Goal: Information Seeking & Learning: Learn about a topic

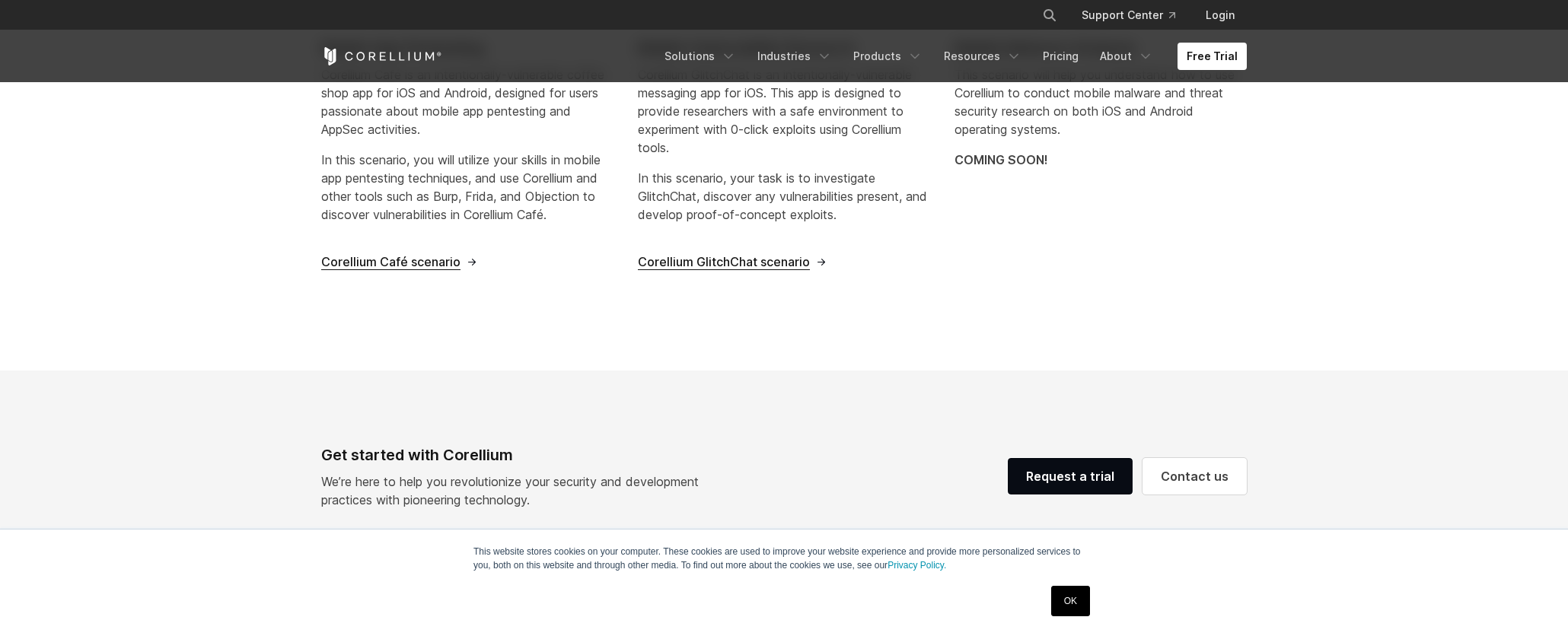
scroll to position [684, 0]
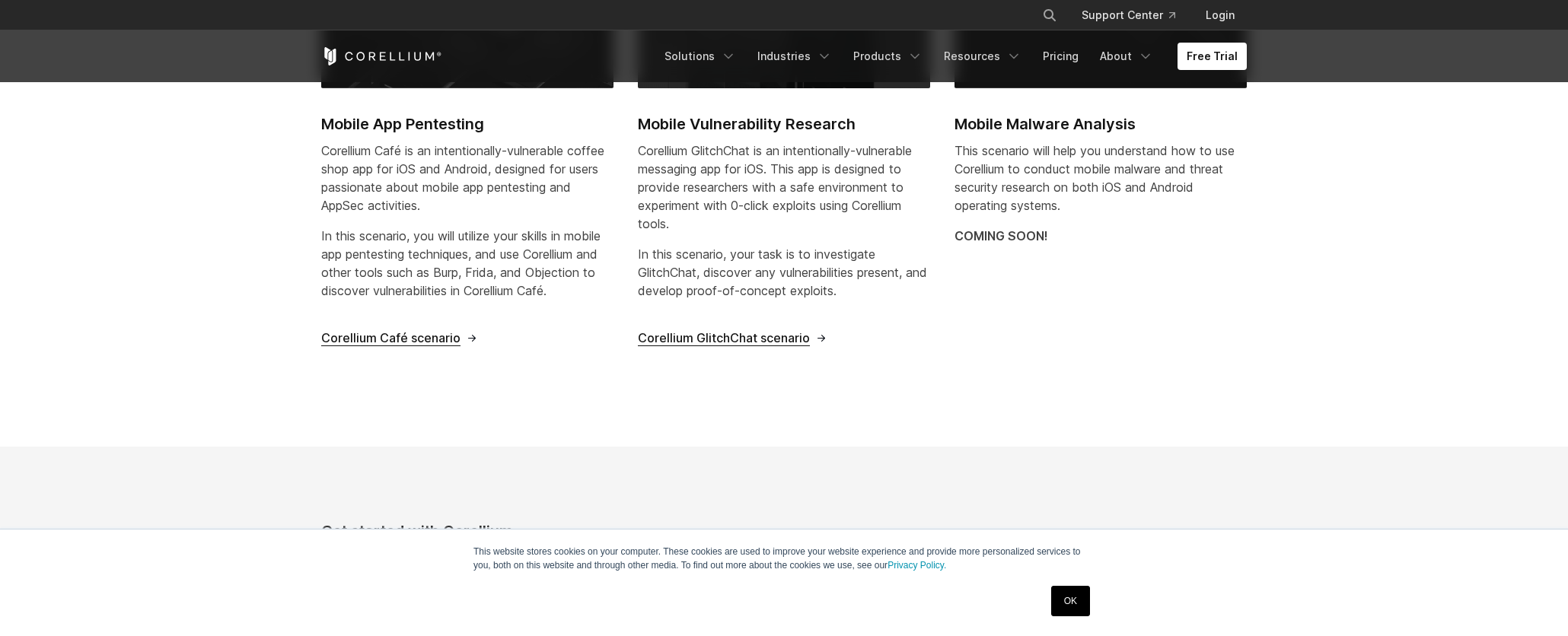
click at [430, 335] on span "Corellium Café scenario" at bounding box center [391, 338] width 140 height 16
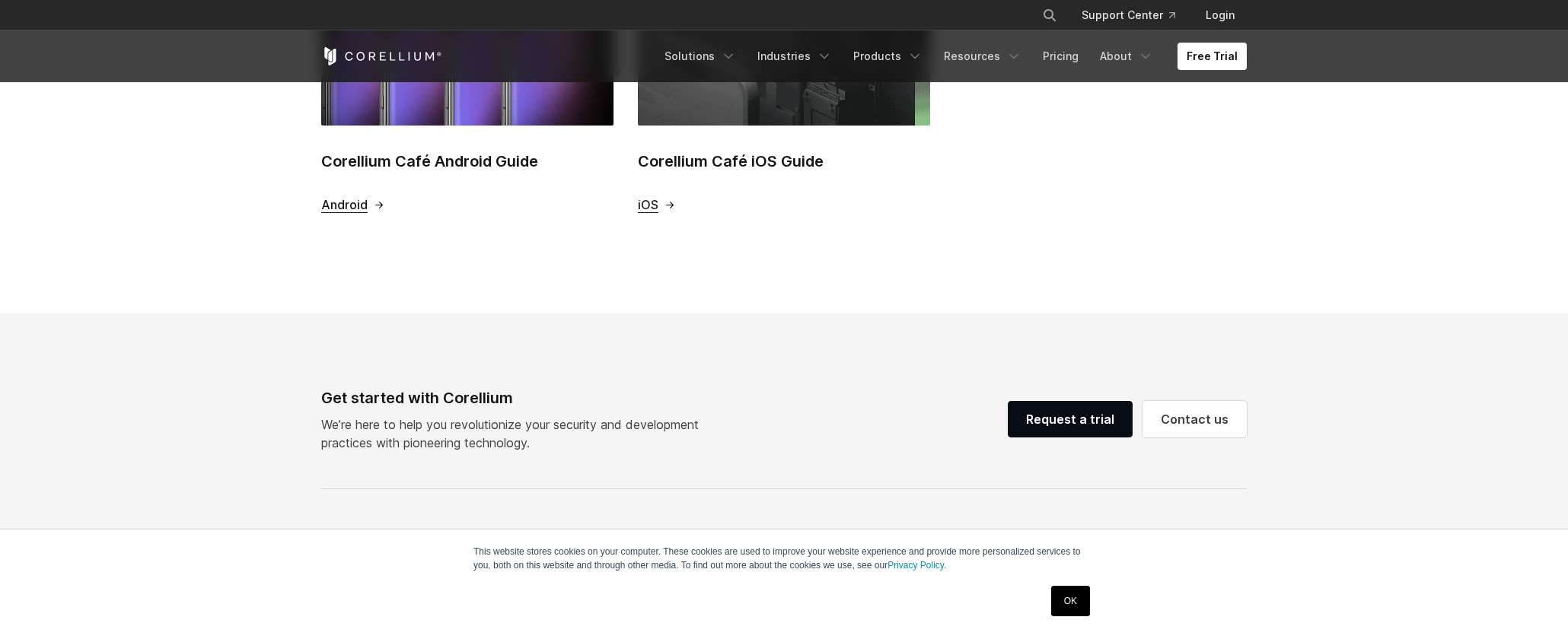
scroll to position [761, 0]
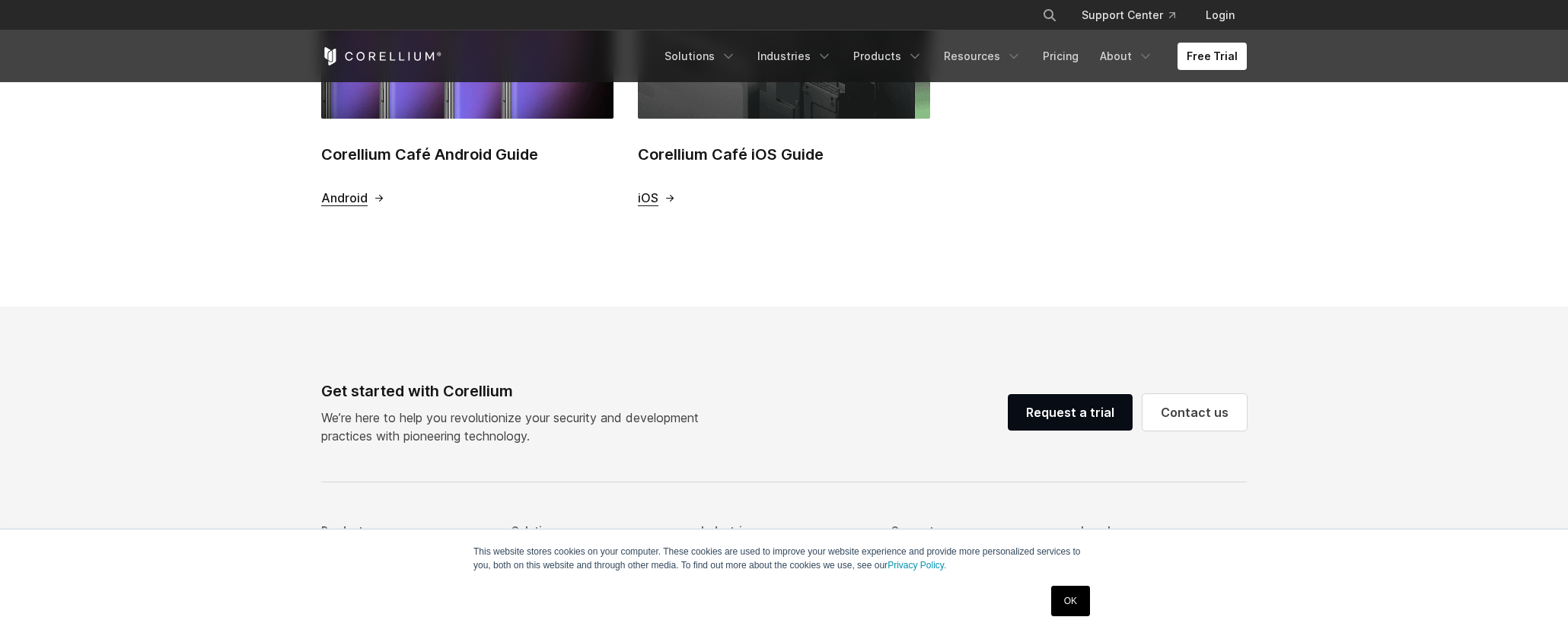
click at [350, 194] on span "Android" at bounding box center [345, 198] width 47 height 16
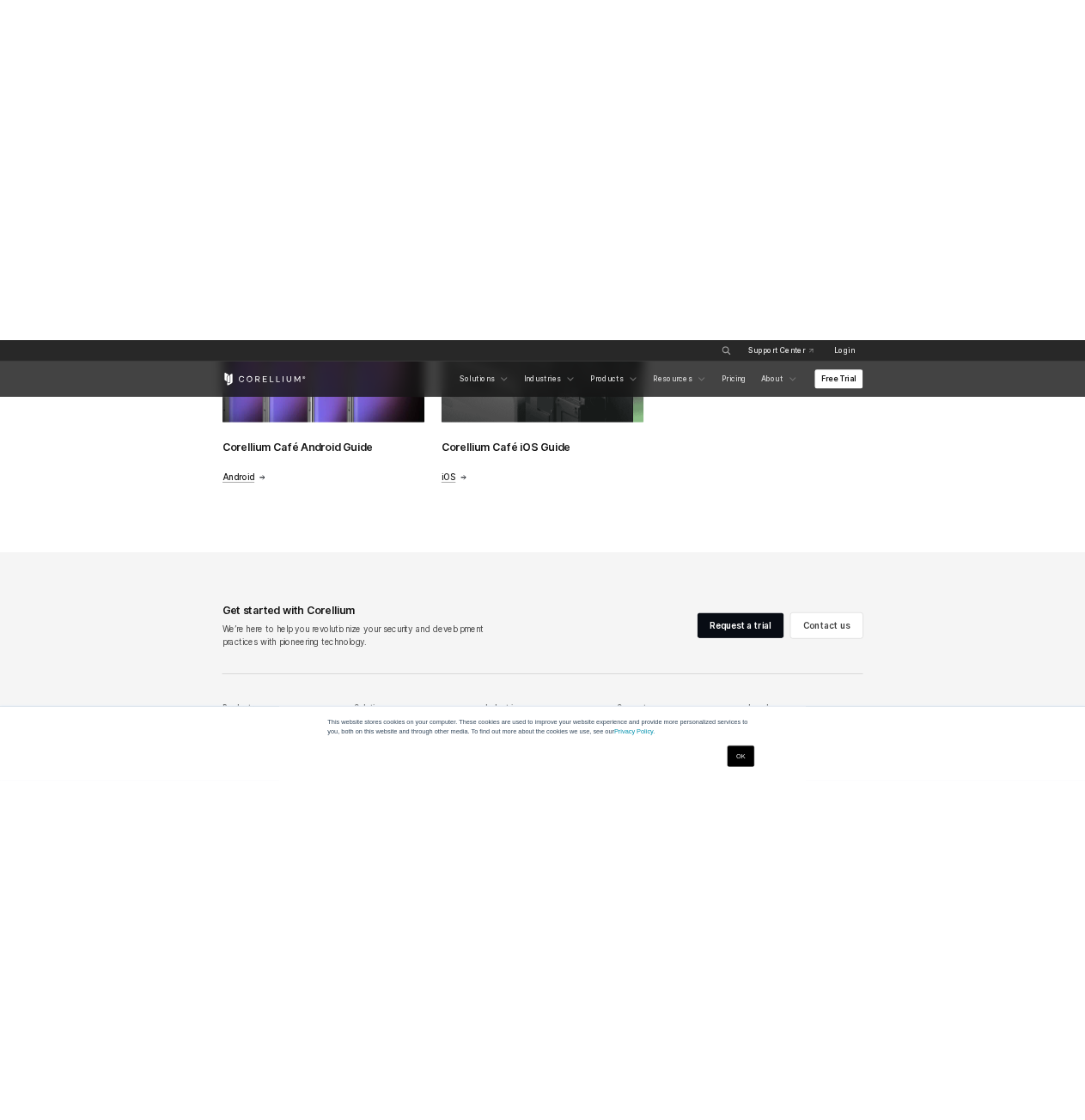
scroll to position [837, 0]
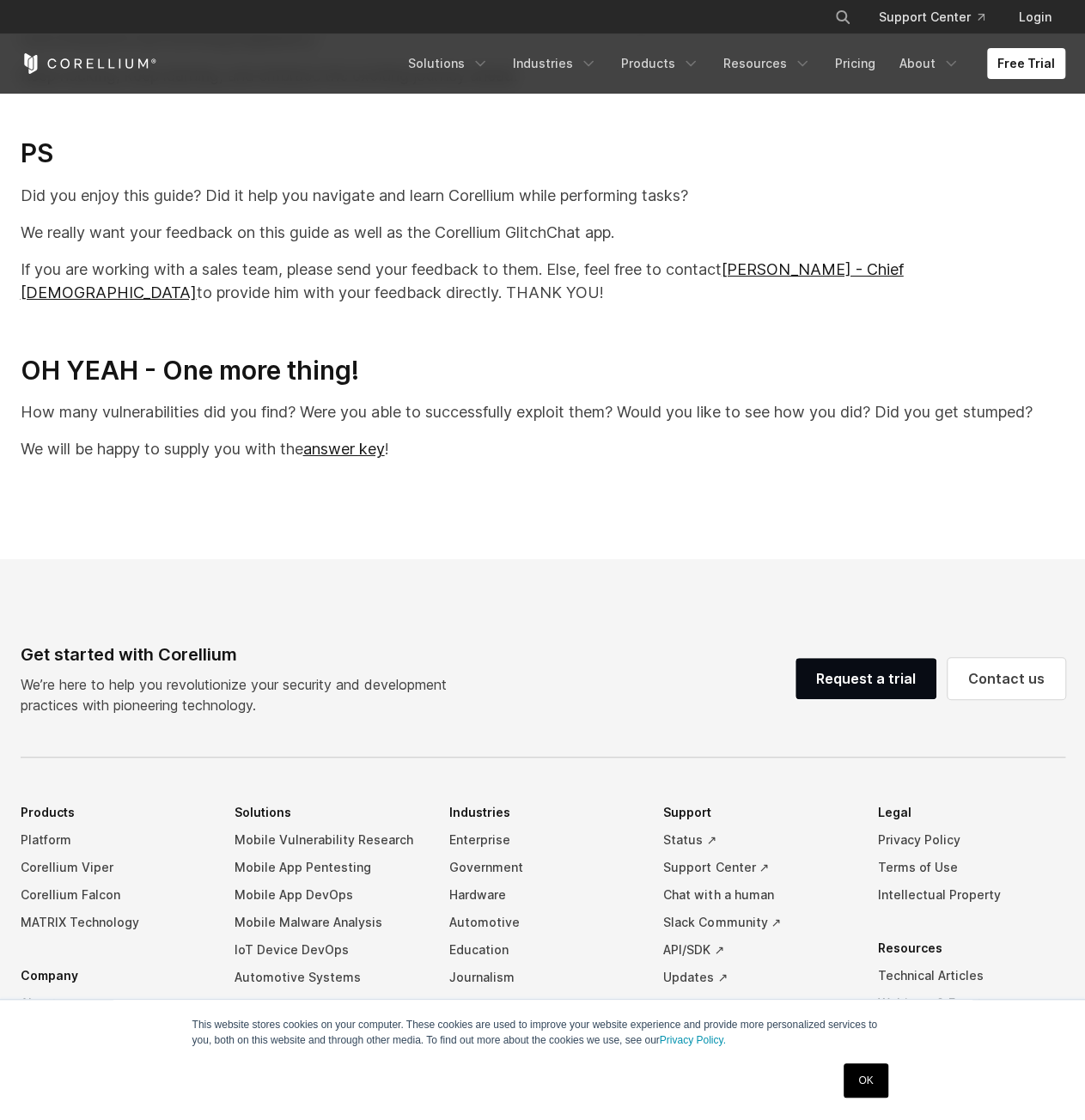
scroll to position [15889, 0]
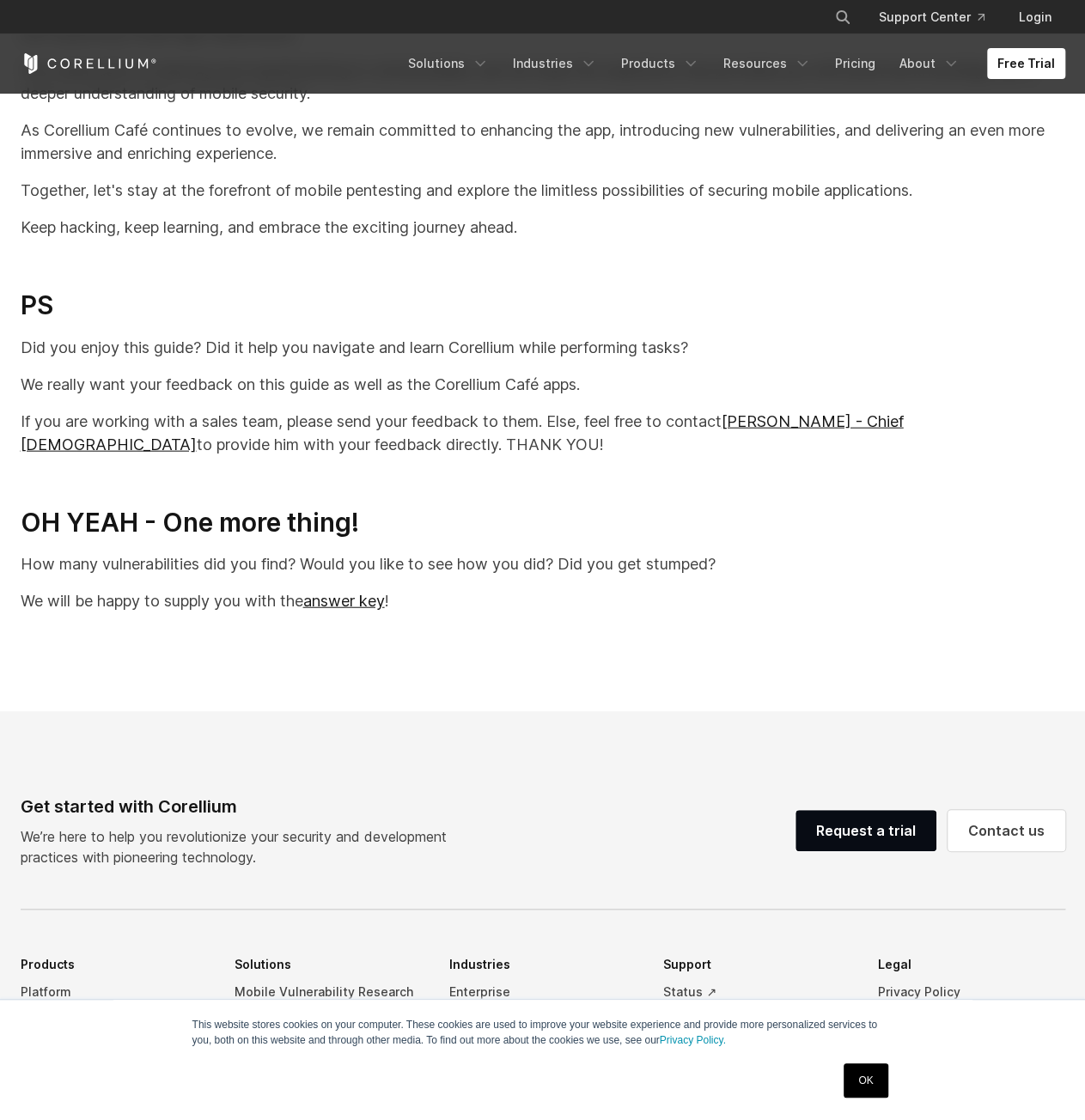
scroll to position [34270, 0]
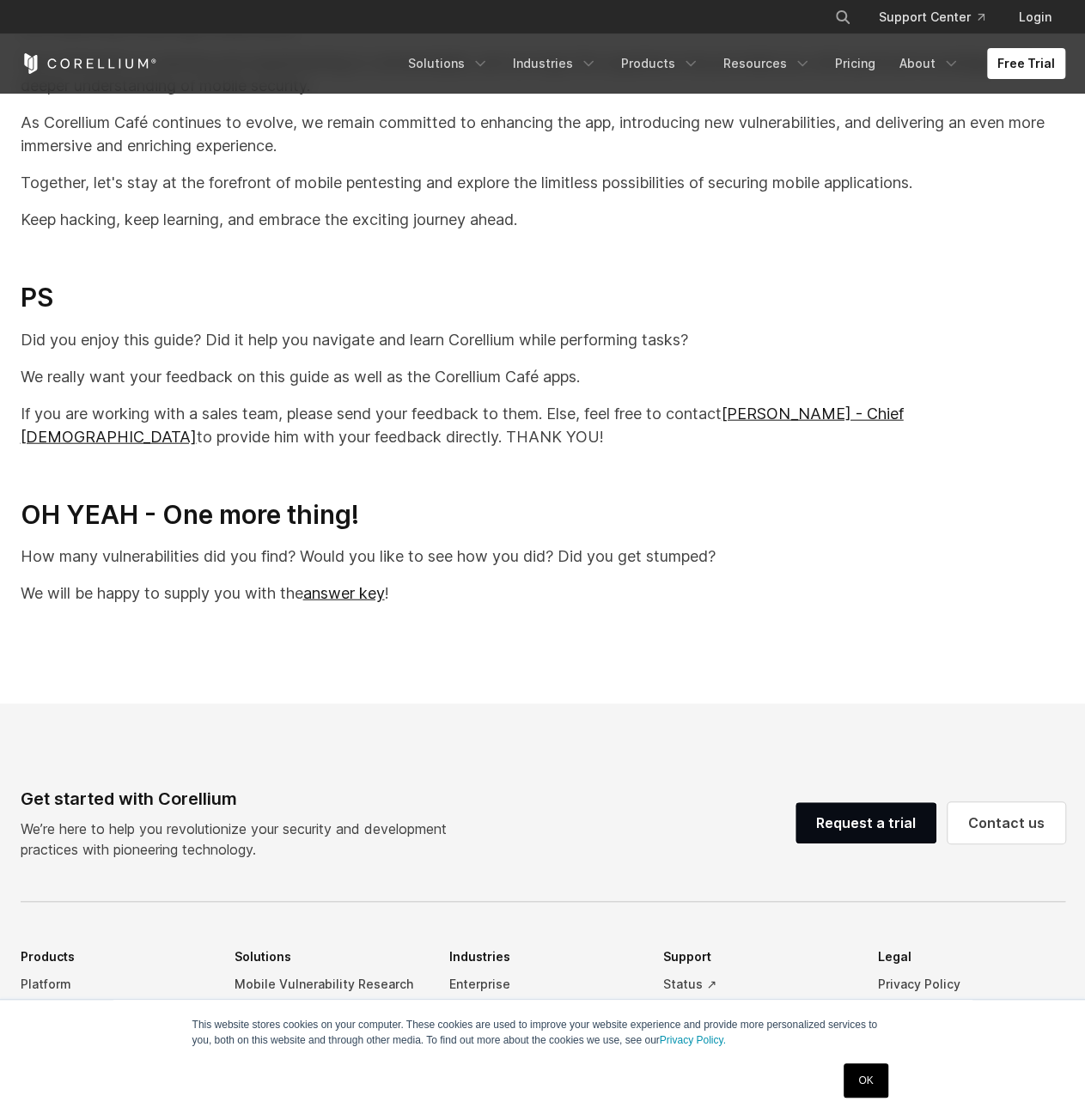
click at [81, 57] on icon "Corellium Home" at bounding box center [89, 63] width 137 height 21
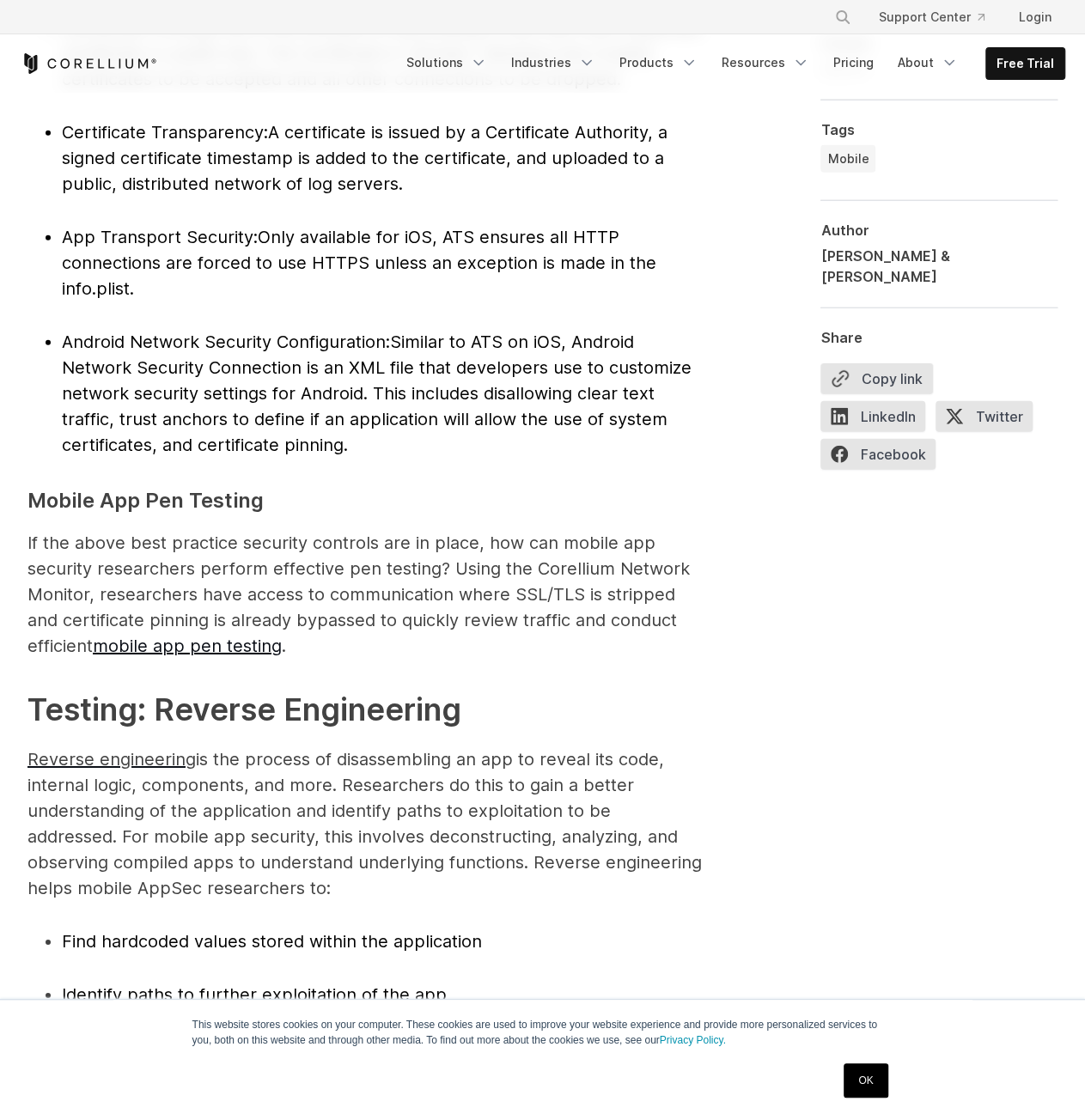
scroll to position [9048, 0]
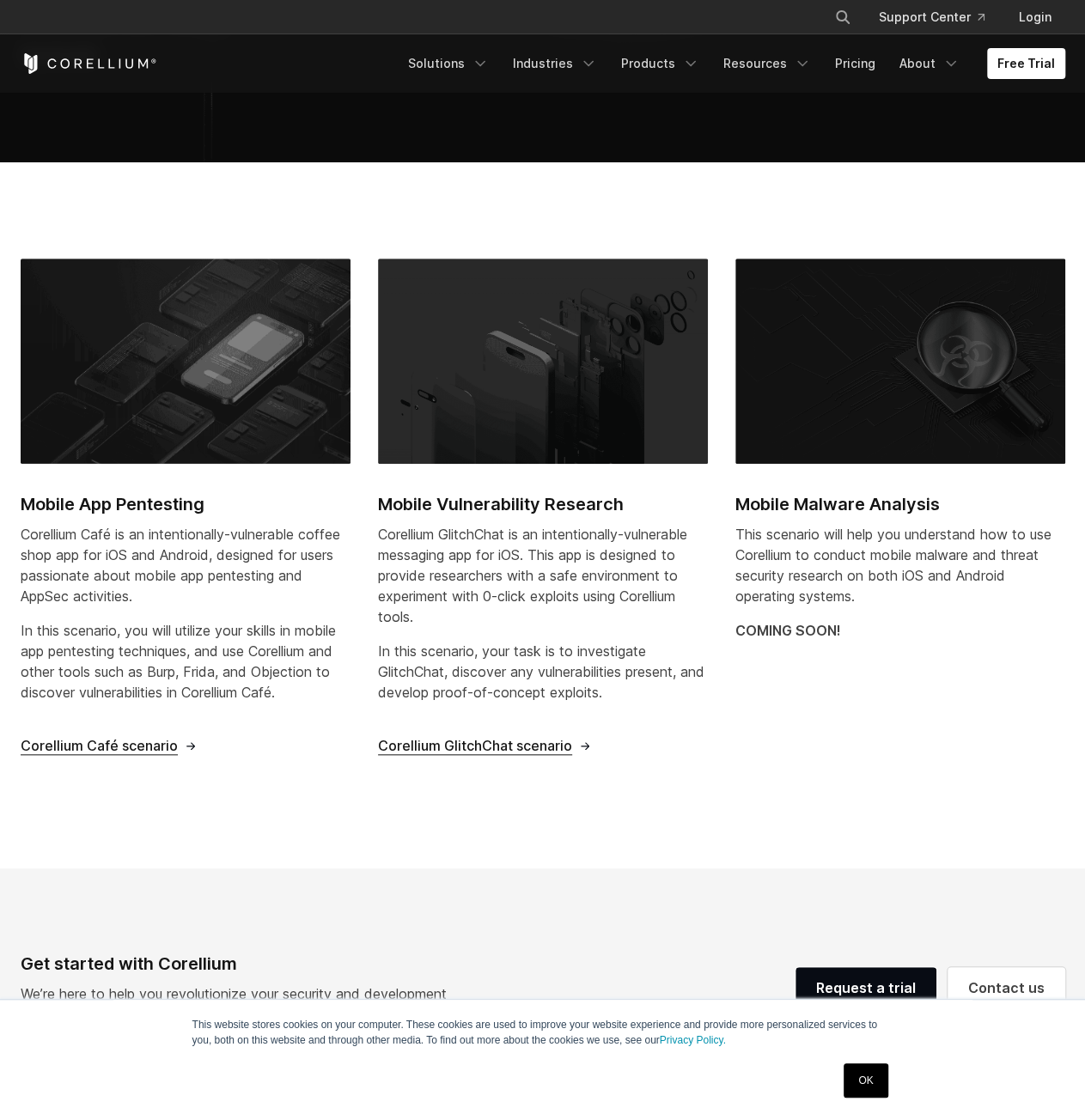
scroll to position [343, 0]
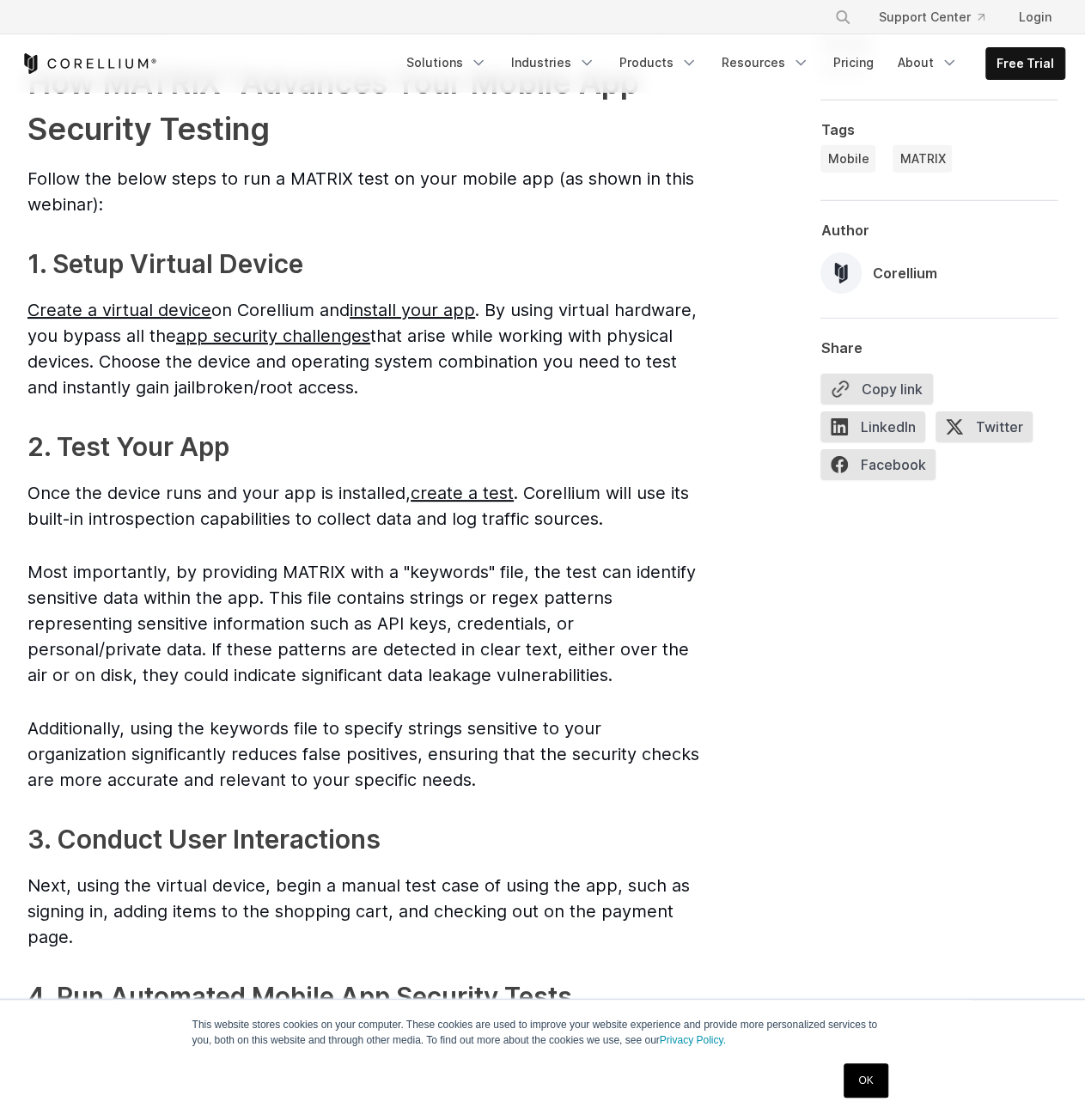
scroll to position [2663, 0]
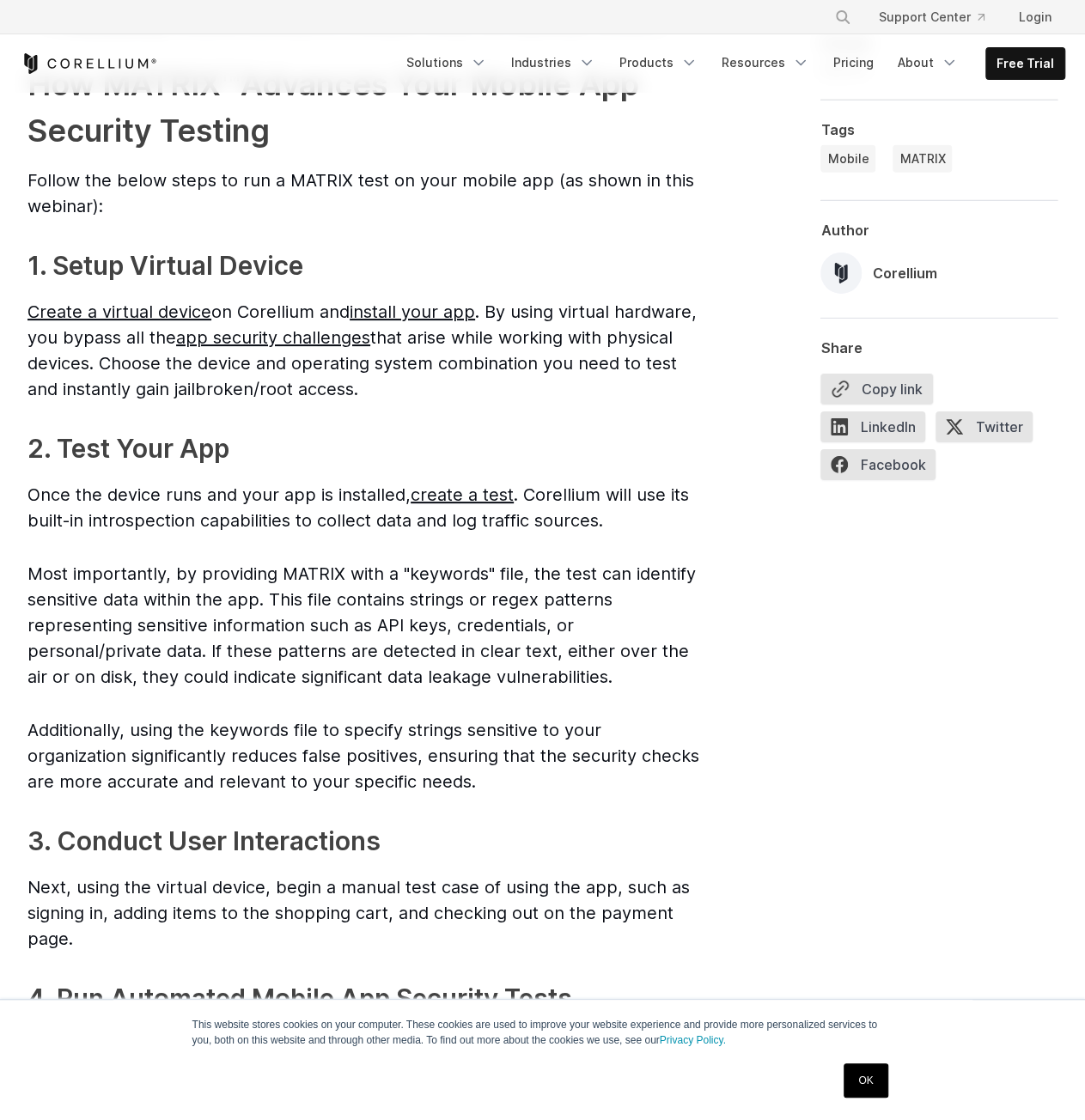
click at [431, 491] on link "create a test" at bounding box center [461, 494] width 103 height 21
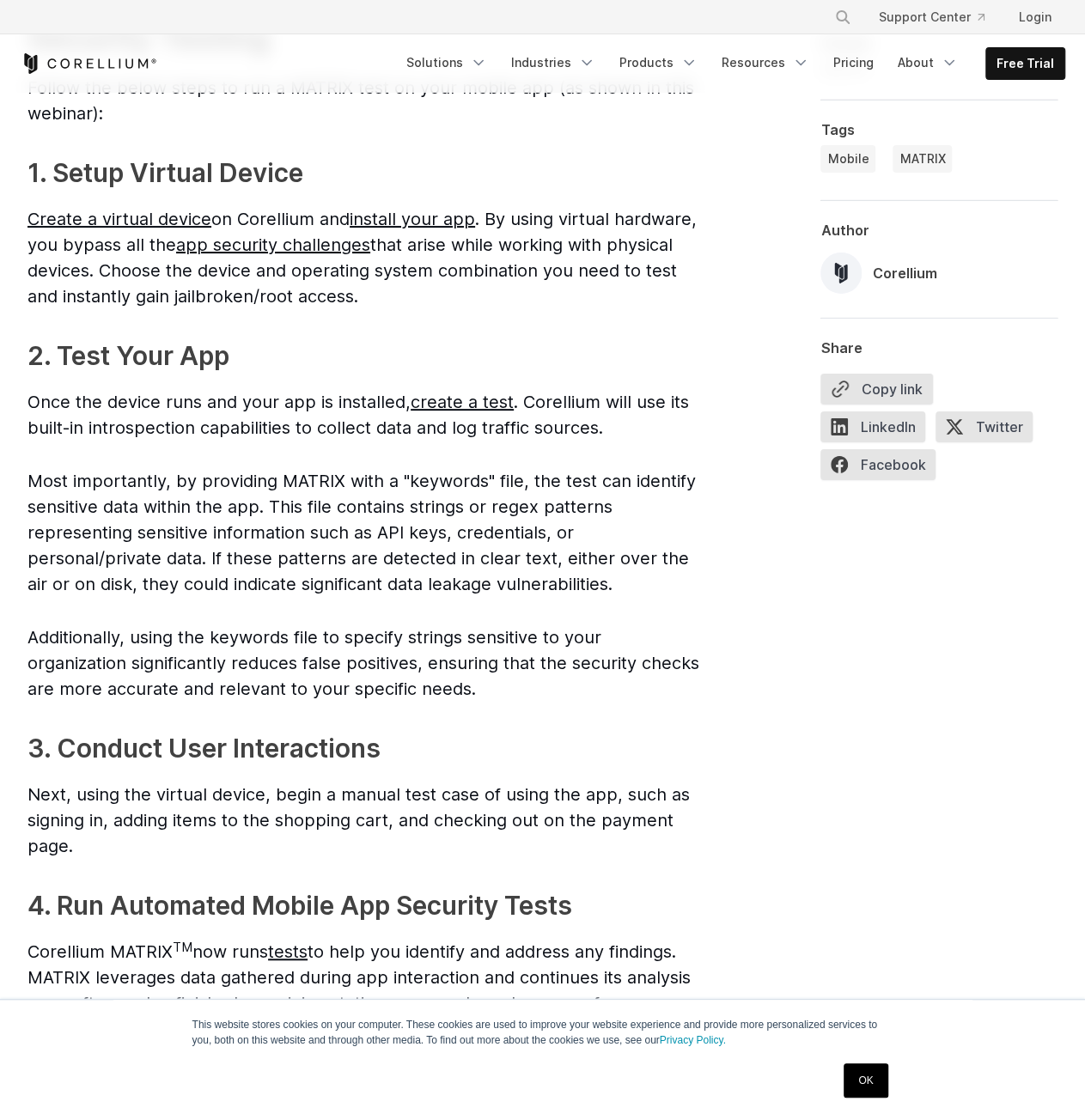
scroll to position [2920, 0]
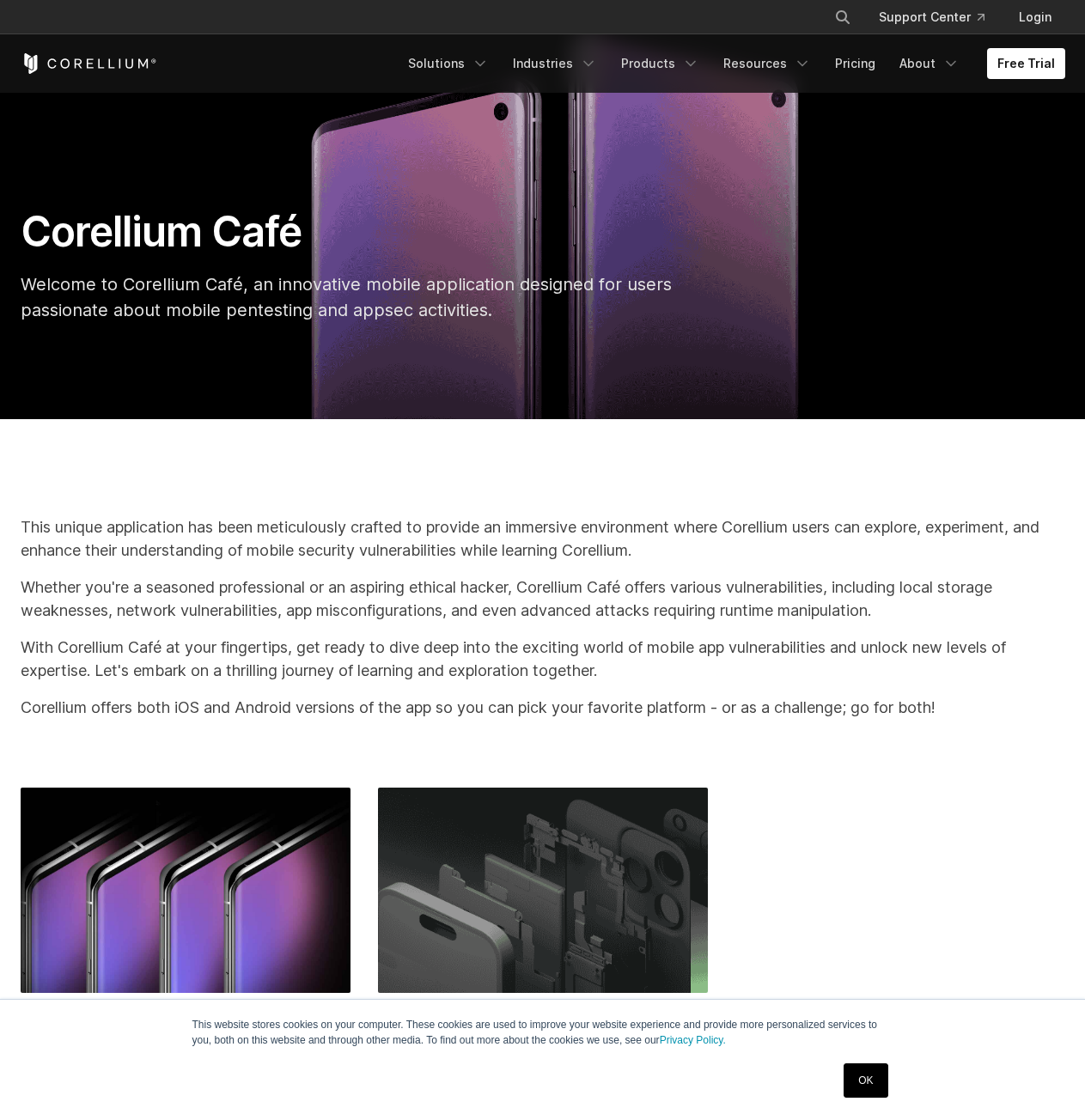
scroll to position [784, 0]
